Goal: Navigation & Orientation: Find specific page/section

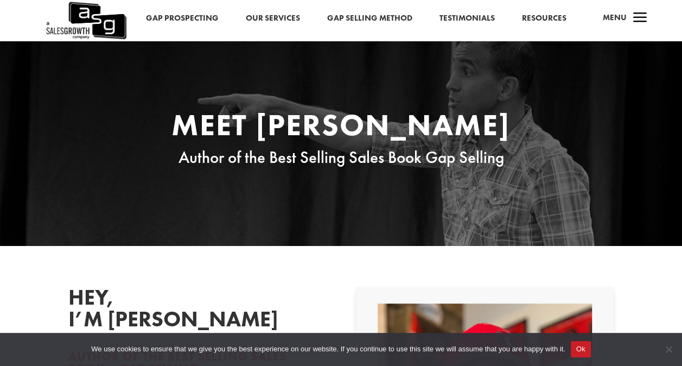
click at [85, 17] on img at bounding box center [85, 20] width 81 height 41
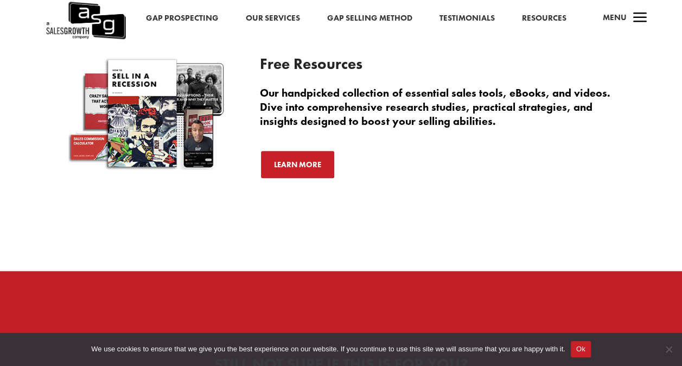
scroll to position [2530, 0]
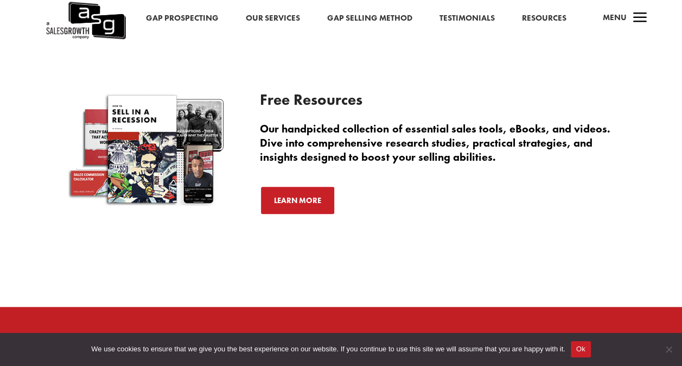
click at [629, 20] on span "a" at bounding box center [640, 19] width 22 height 22
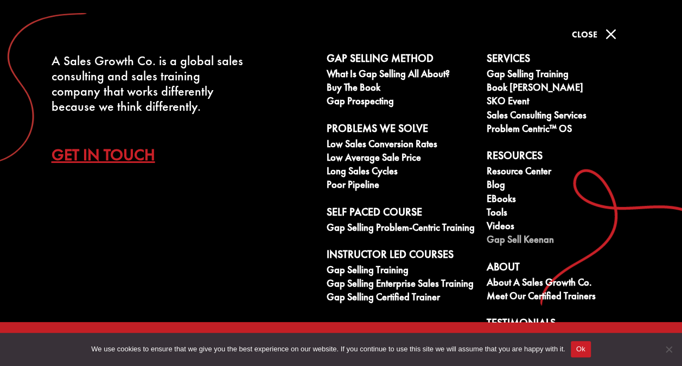
click at [532, 234] on link "Gap Sell Keenan" at bounding box center [561, 241] width 148 height 14
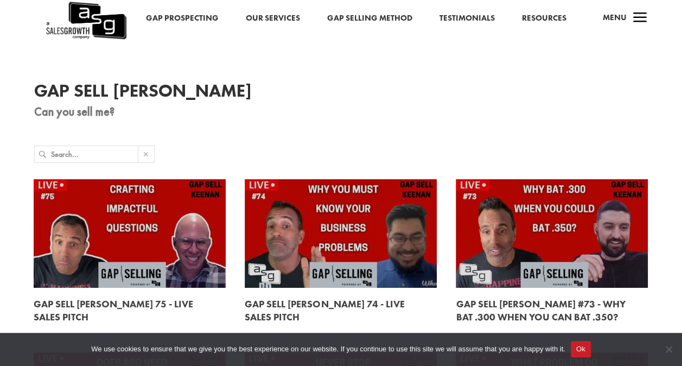
click at [640, 18] on span "a" at bounding box center [640, 19] width 22 height 22
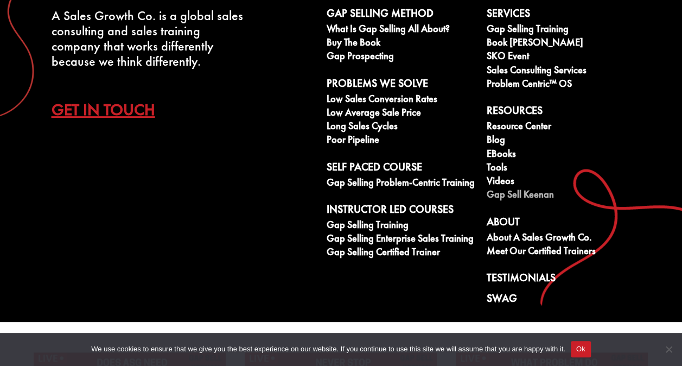
scroll to position [46, 0]
click at [508, 299] on link "Swag" at bounding box center [561, 300] width 148 height 16
